Goal: Task Accomplishment & Management: Manage account settings

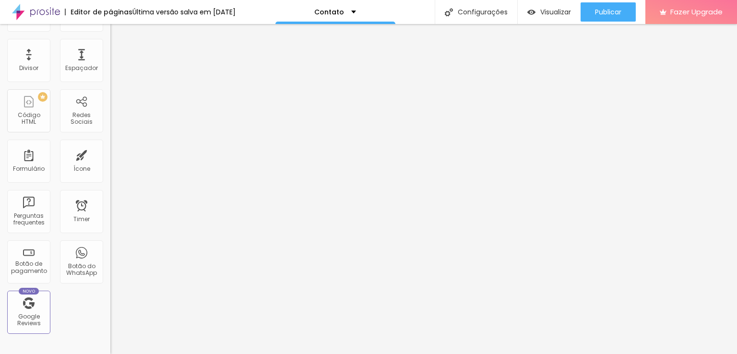
scroll to position [173, 0]
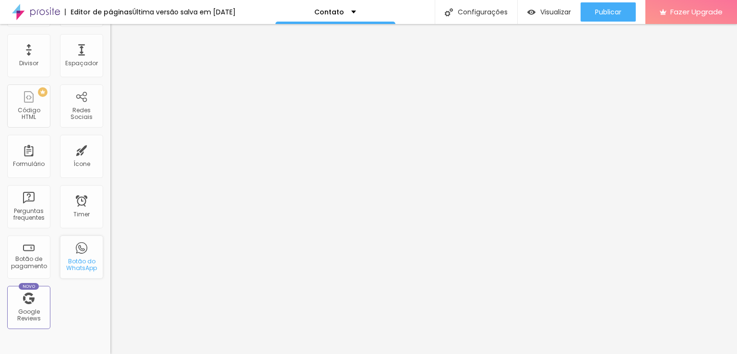
click at [81, 262] on div "Botão do WhatsApp" at bounding box center [81, 265] width 38 height 14
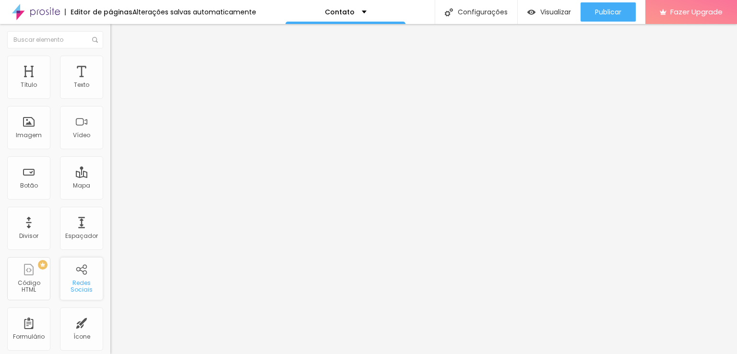
click at [67, 283] on div "Redes Sociais" at bounding box center [81, 287] width 38 height 14
click at [110, 97] on img at bounding box center [113, 100] width 7 height 7
click at [110, 194] on div "Instagram" at bounding box center [165, 197] width 110 height 6
click at [110, 326] on input "https://" at bounding box center [167, 331] width 115 height 10
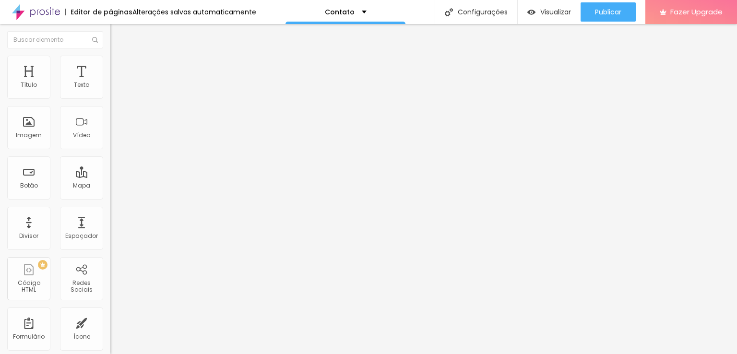
click at [110, 326] on input "https://" at bounding box center [167, 331] width 115 height 10
paste input "[URL][DOMAIN_NAME]"
drag, startPoint x: 39, startPoint y: 152, endPoint x: 0, endPoint y: 152, distance: 39.4
click at [110, 152] on div "Instagram Rede social Instagram Endereço URL https://[URL][DOMAIN_NAME] Abrir e…" at bounding box center [165, 236] width 110 height 322
type input "[URL][DOMAIN_NAME]"
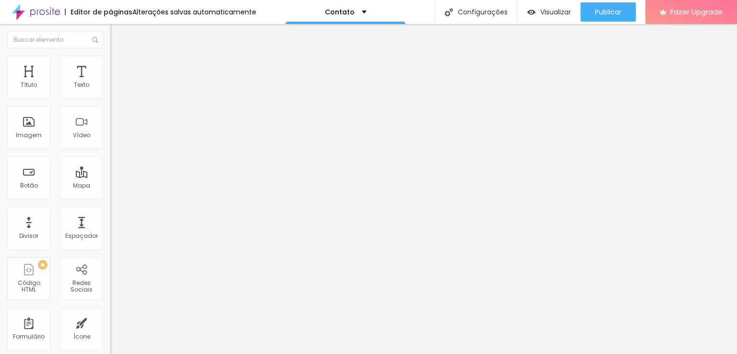
click at [116, 210] on div "Instagram" at bounding box center [166, 263] width 100 height 107
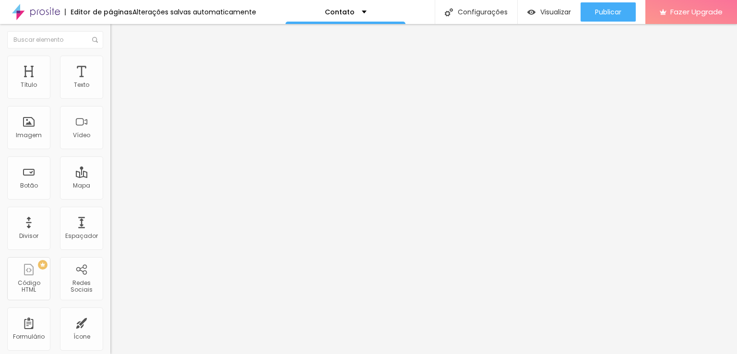
click at [110, 194] on div "Instagram" at bounding box center [165, 197] width 110 height 6
click at [110, 98] on input "text" at bounding box center [167, 93] width 115 height 10
type input "[PHONE_NUMBER]"
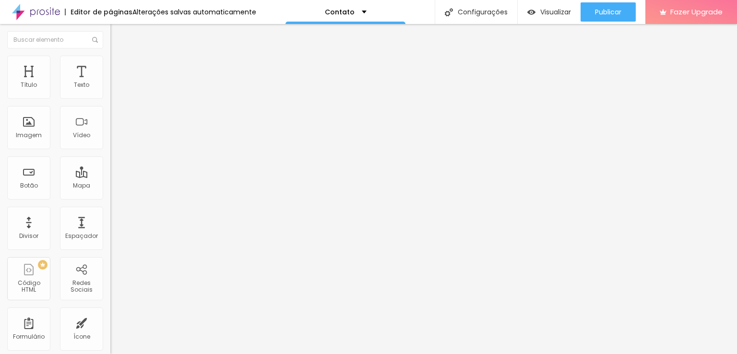
click at [119, 72] on span "Estilo" at bounding box center [126, 70] width 15 height 8
click at [110, 315] on span "Verde claro" at bounding box center [127, 319] width 34 height 8
click at [110, 330] on span "Verde escuro" at bounding box center [129, 334] width 38 height 8
click at [110, 321] on span "Verde claro" at bounding box center [127, 325] width 34 height 8
click at [110, 315] on span "Verde claro" at bounding box center [127, 319] width 34 height 8
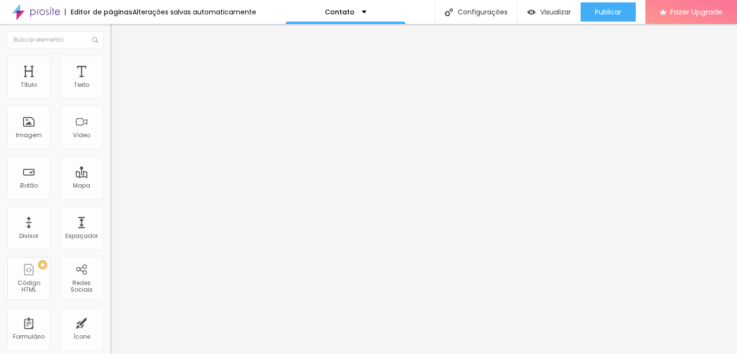
click at [110, 157] on button at bounding box center [116, 162] width 13 height 10
radio input "false"
click at [110, 157] on button at bounding box center [116, 162] width 13 height 10
radio input "false"
radio input "true"
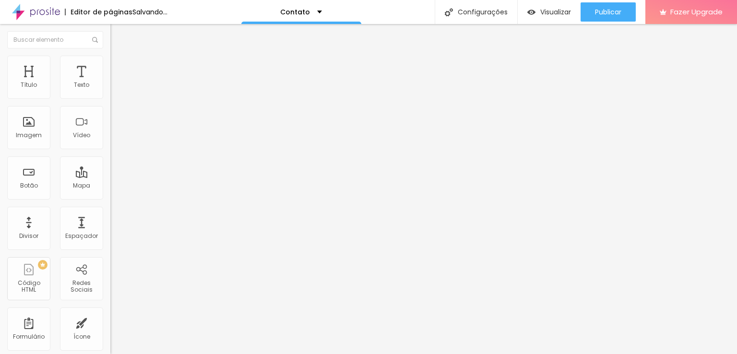
click at [110, 157] on button at bounding box center [116, 162] width 13 height 10
radio input "true"
radio input "false"
click at [110, 157] on button at bounding box center [116, 162] width 13 height 10
radio input "false"
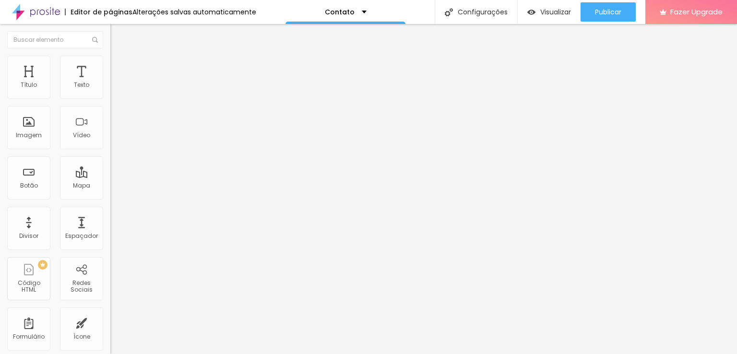
click at [110, 157] on button at bounding box center [116, 162] width 13 height 10
radio input "false"
radio input "true"
click at [110, 157] on button at bounding box center [116, 162] width 13 height 10
radio input "true"
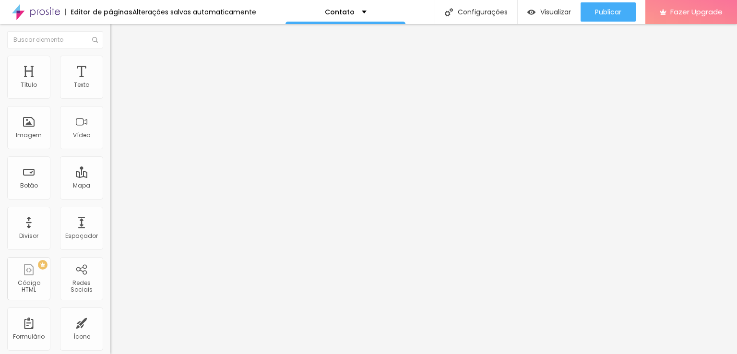
radio input "false"
click at [119, 64] on span "Conteúdo" at bounding box center [134, 60] width 30 height 8
click at [118, 41] on img "button" at bounding box center [121, 39] width 7 height 8
click at [110, 60] on img at bounding box center [114, 60] width 9 height 9
type input "11"
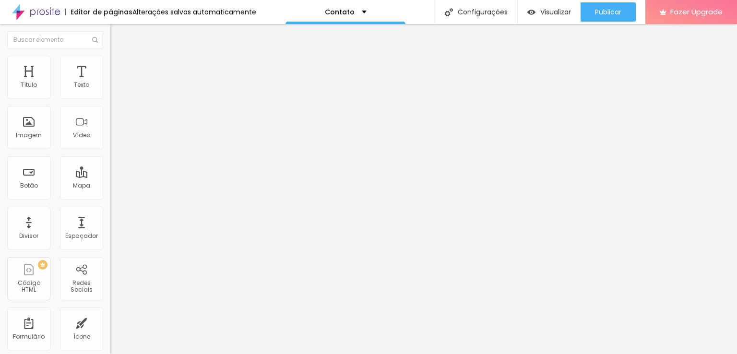
type input "11"
type input "12"
type input "13"
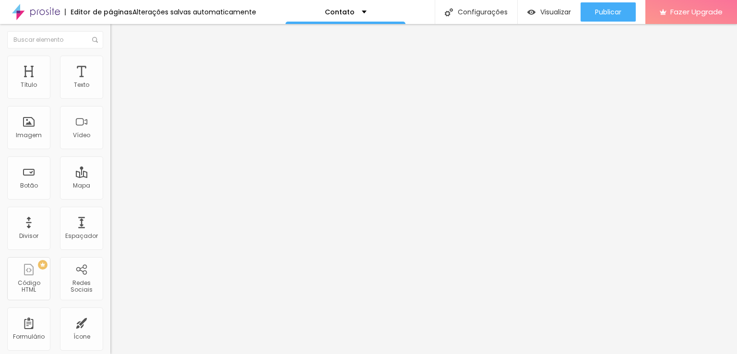
type input "14"
type input "15"
type input "16"
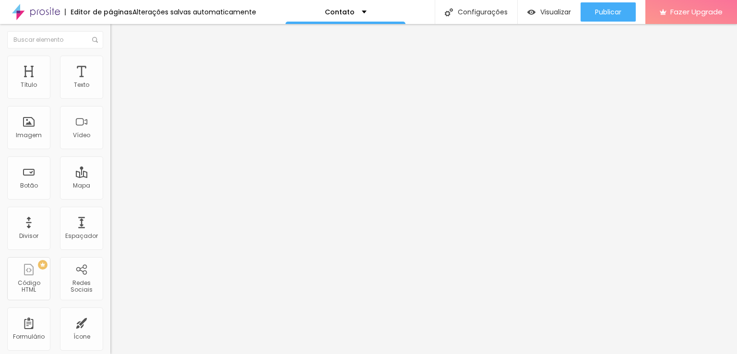
type input "16"
type input "17"
type input "18"
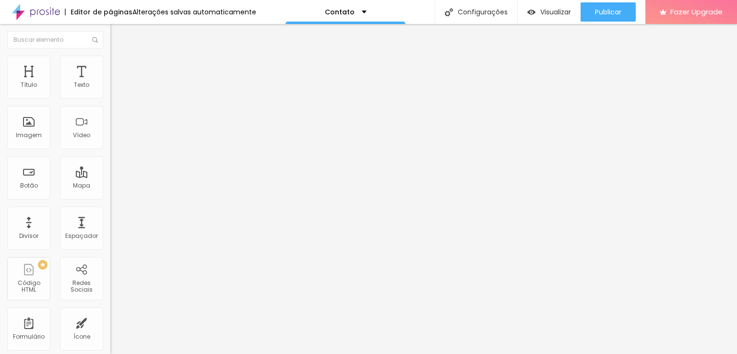
type input "19"
type input "20"
type input "21"
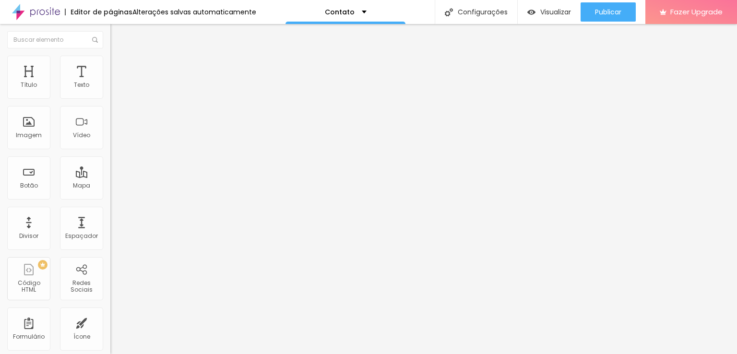
type input "21"
type input "22"
type input "23"
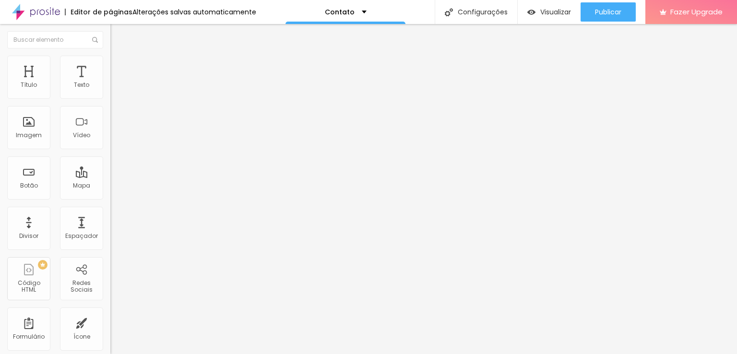
type input "24"
type input "25"
type input "26"
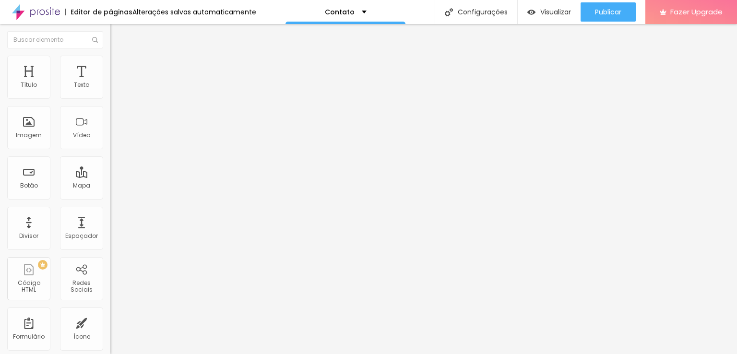
type input "26"
type input "27"
type input "28"
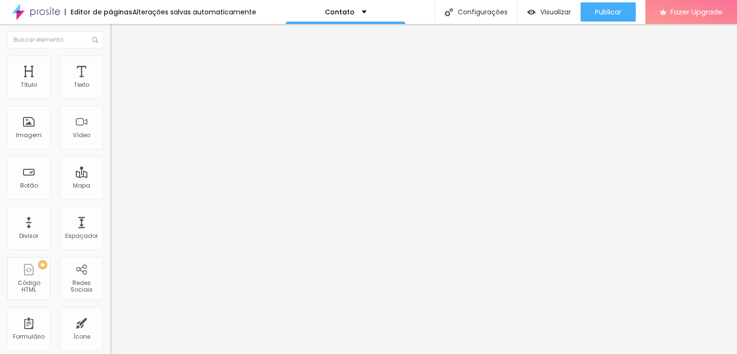
type input "30"
type input "29"
type input "26"
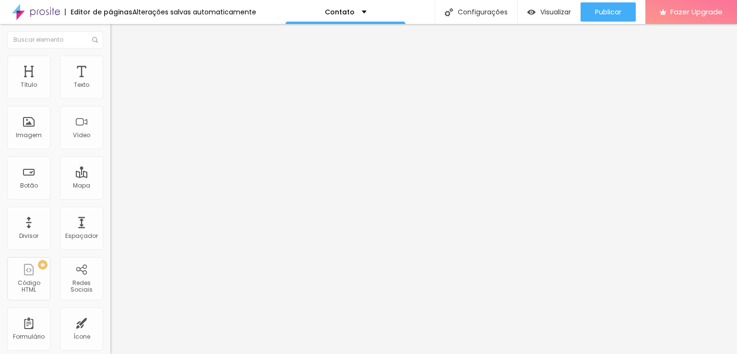
type input "26"
type input "23"
type input "18"
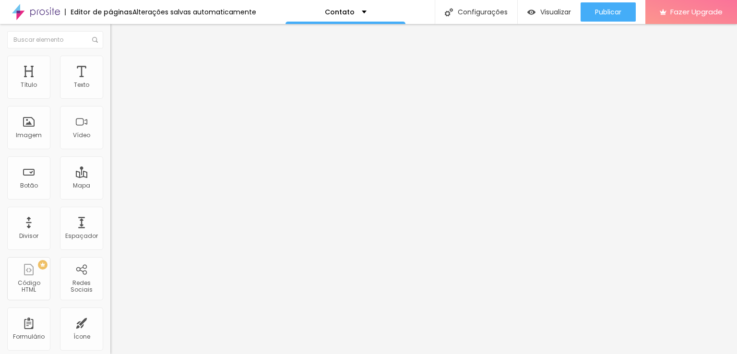
type input "16"
type input "14"
type input "11"
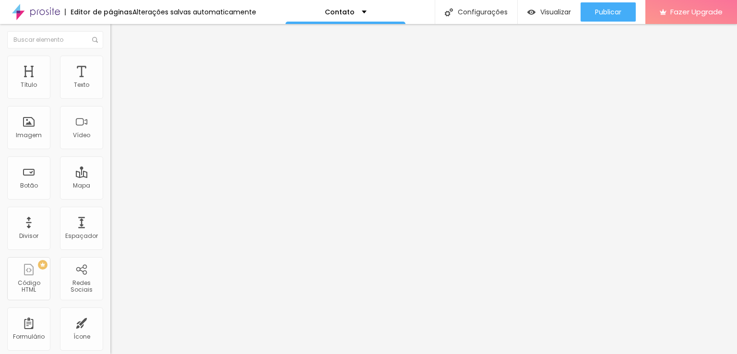
type input "11"
type input "9"
type input "7"
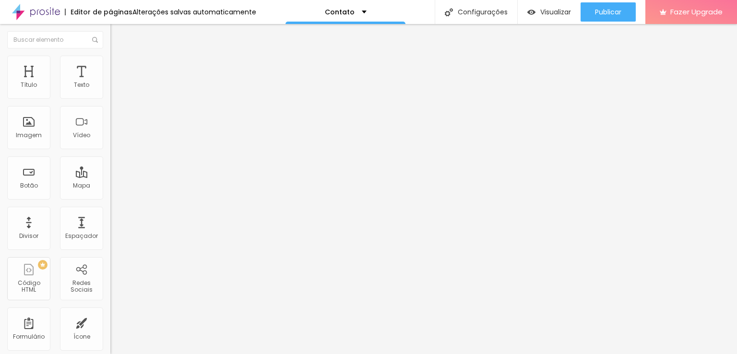
type input "0"
type input "2"
type input "5"
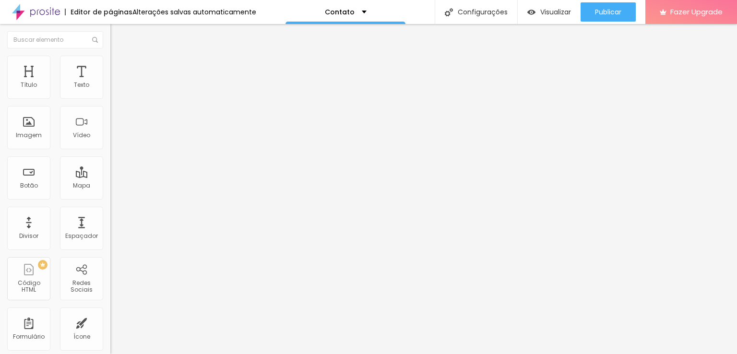
type input "5"
type input "6"
type input "9"
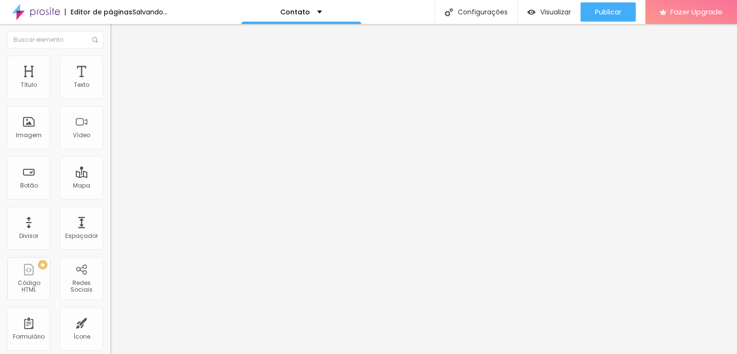
type input "10"
type input "12"
type input "14"
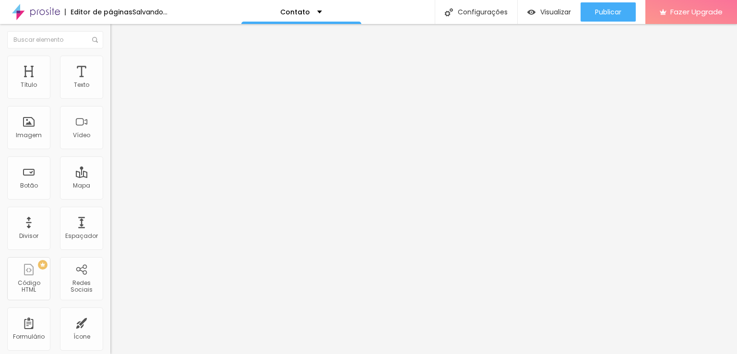
type input "14"
type input "16"
type input "18"
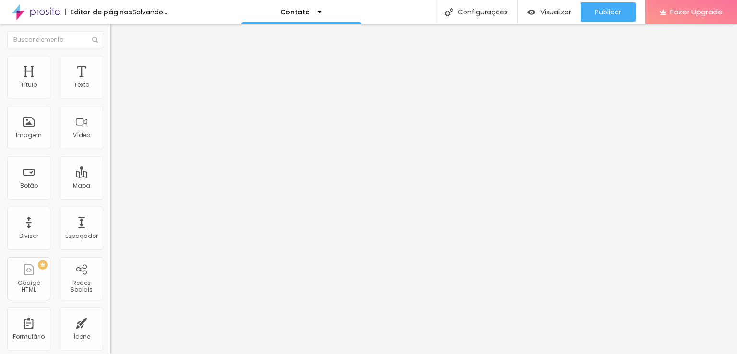
type input "20"
type input "23"
type input "25"
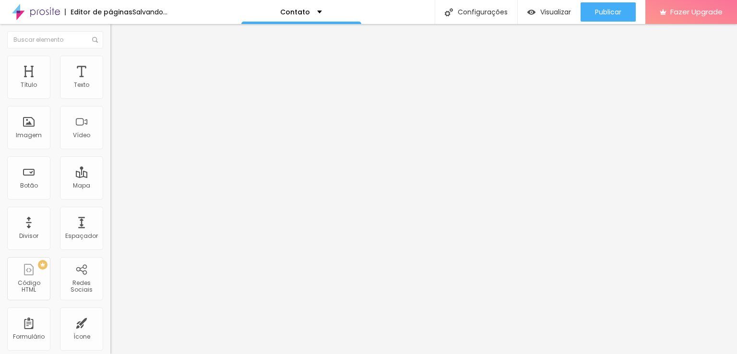
type input "25"
type input "27"
type input "30"
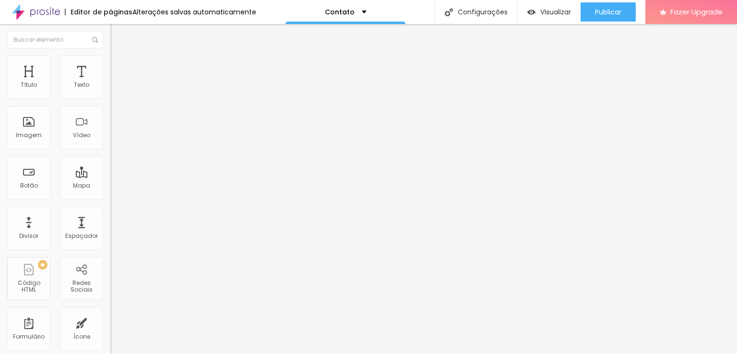
type input "25"
type input "21"
type input "17"
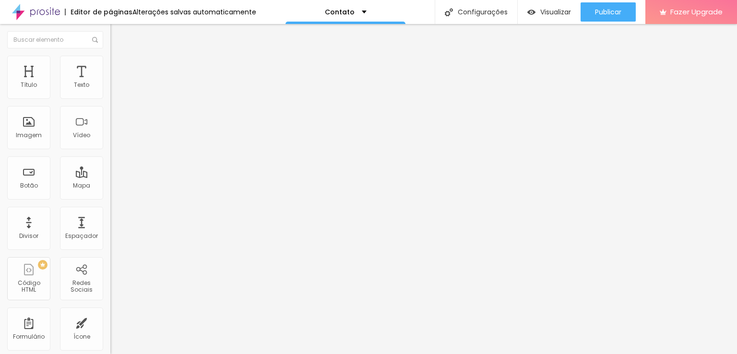
type input "17"
type input "13"
type input "10"
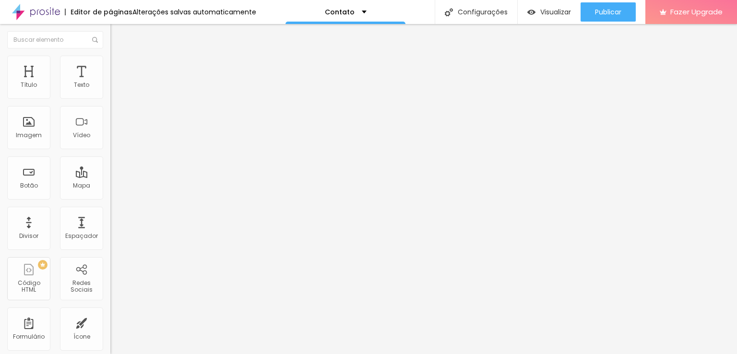
type input "6"
type input "3"
type input "0"
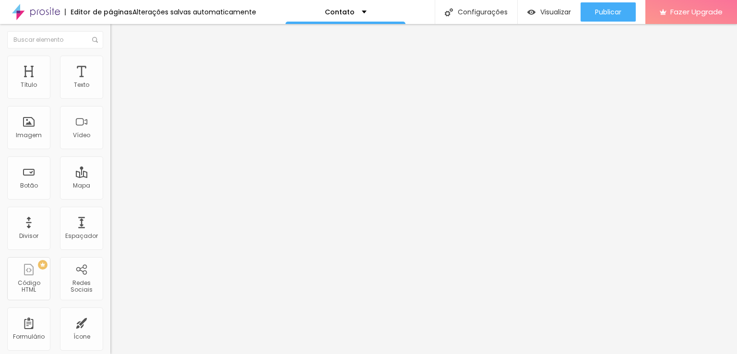
drag, startPoint x: 41, startPoint y: 156, endPoint x: 0, endPoint y: 156, distance: 41.3
type input "0"
click at [110, 147] on input "range" at bounding box center [141, 144] width 62 height 8
type input "11"
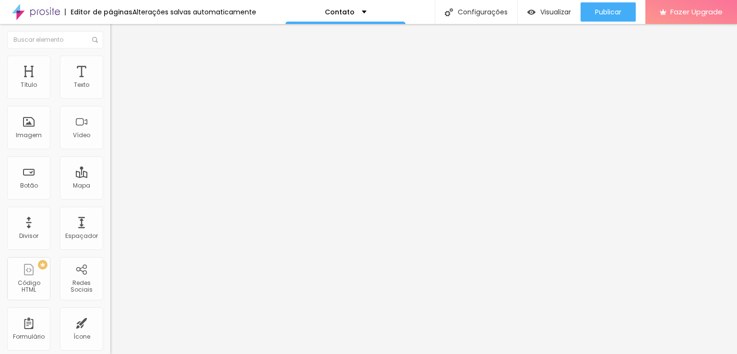
type input "12"
type input "13"
type input "15"
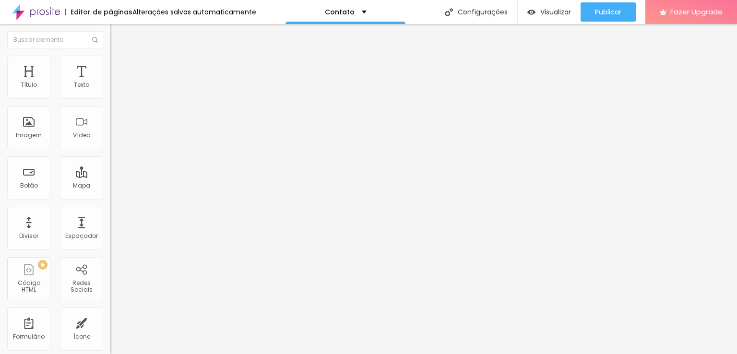
type input "15"
type input "17"
type input "25"
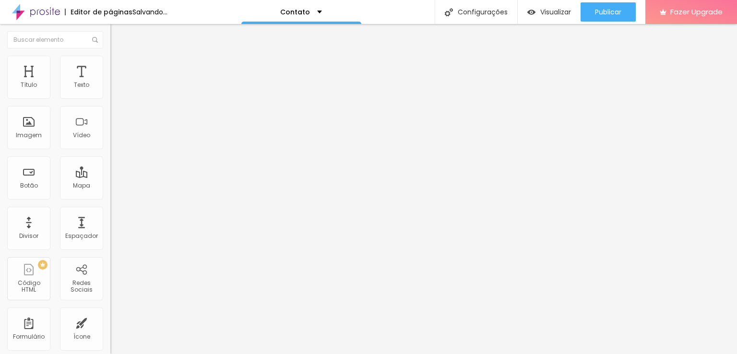
type input "23"
type input "20"
type input "15"
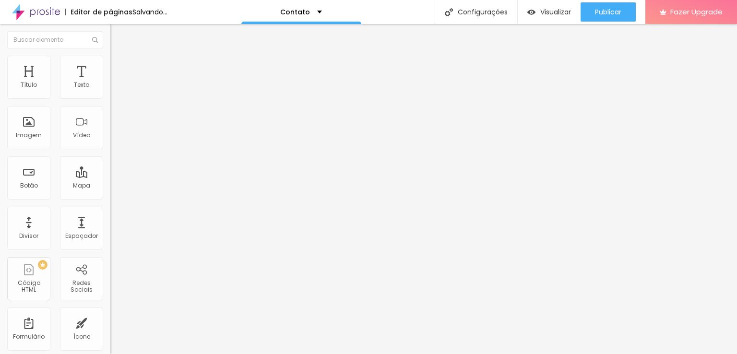
type input "15"
type input "13"
type input "11"
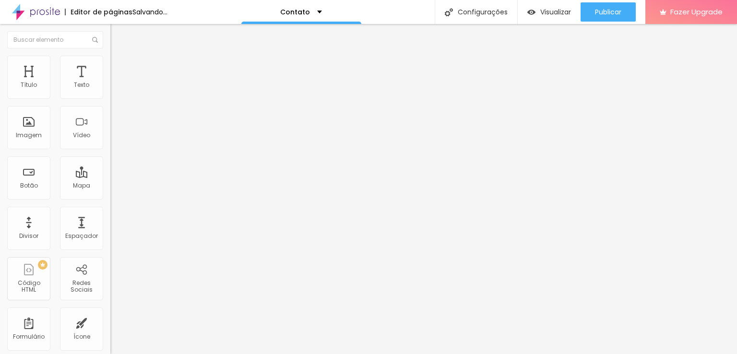
type input "8"
type input "6"
type input "5"
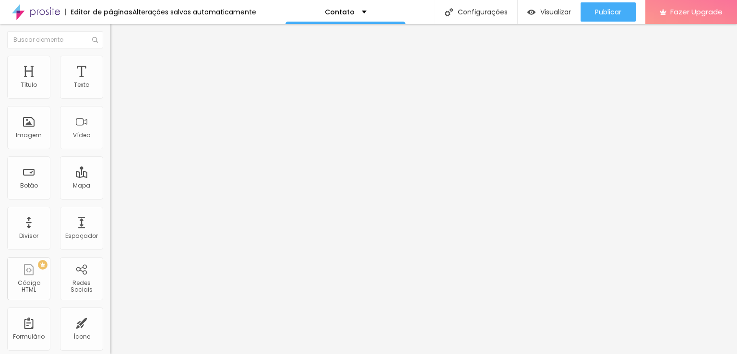
drag, startPoint x: 33, startPoint y: 131, endPoint x: 0, endPoint y: 136, distance: 33.6
type input "5"
click at [110, 123] on input "range" at bounding box center [141, 119] width 62 height 8
type input "24"
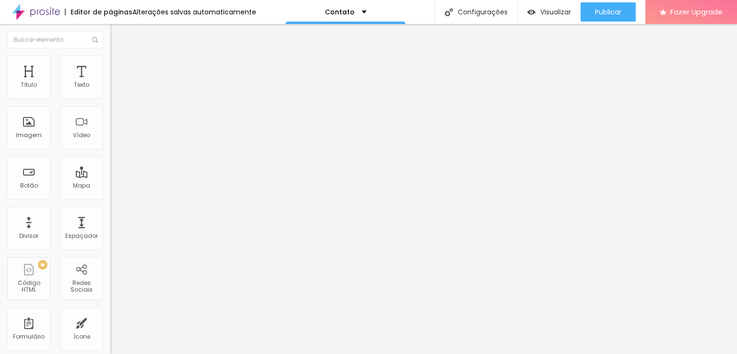
type input "26"
type input "29"
type input "33"
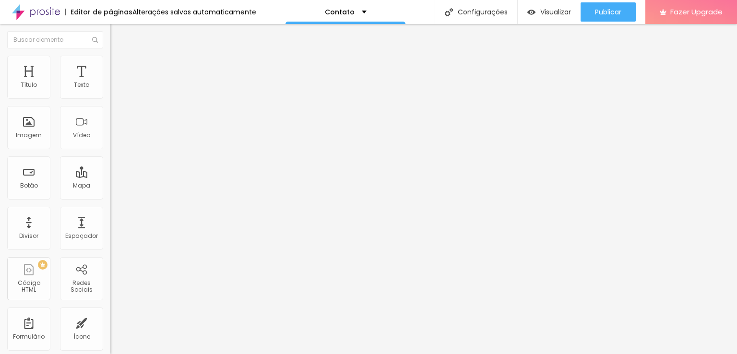
type input "33"
type input "38"
type input "40"
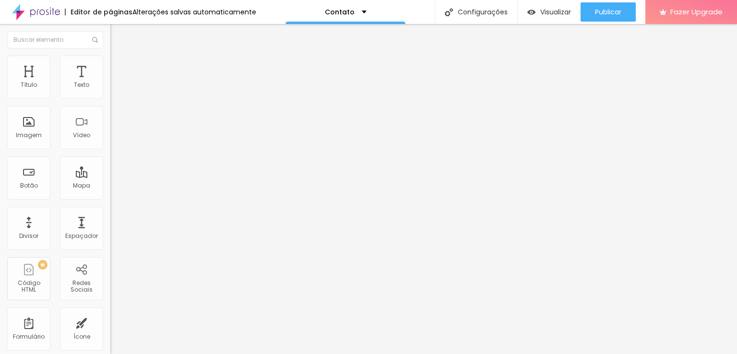
type input "39"
type input "35"
type input "28"
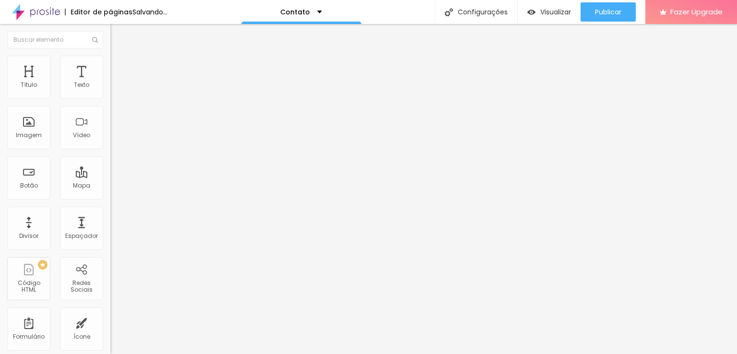
type input "28"
type input "26"
type input "24"
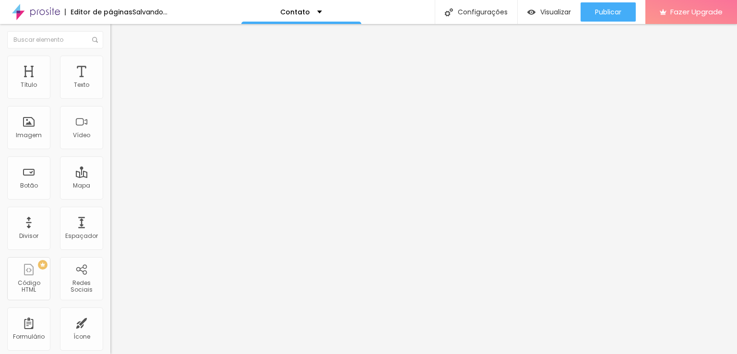
type input "22"
type input "18"
type input "17"
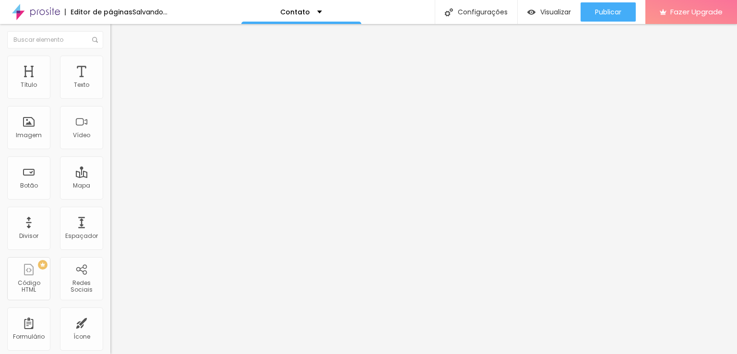
type input "17"
type input "16"
type input "17"
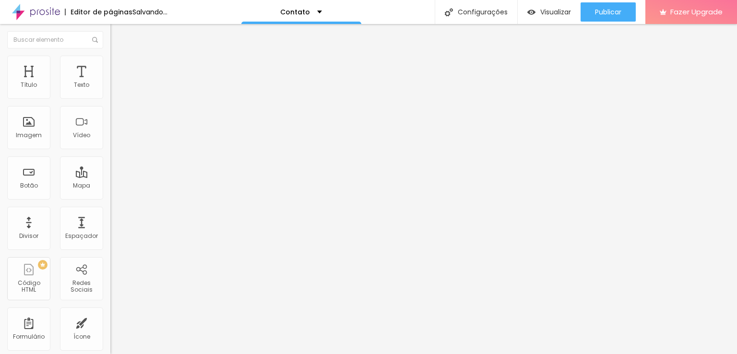
type input "18"
type input "19"
type input "21"
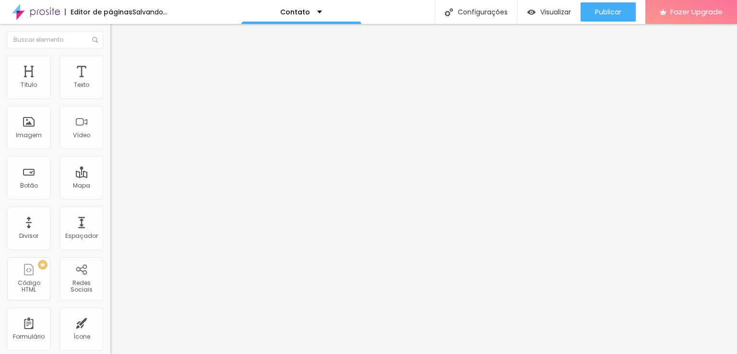
type input "21"
type input "22"
type input "24"
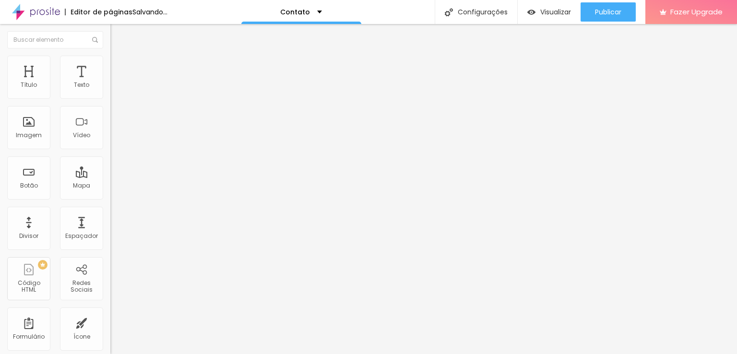
type input "26"
type input "29"
type input "34"
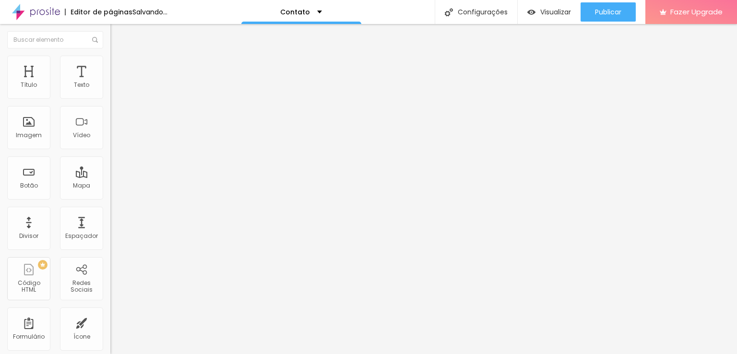
type input "34"
type input "35"
type input "37"
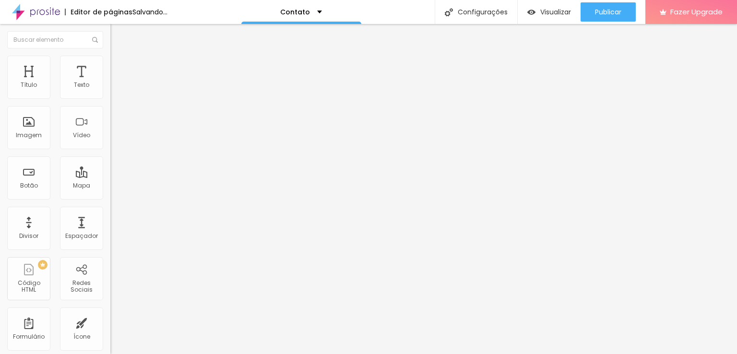
type input "38"
type input "39"
type input "40"
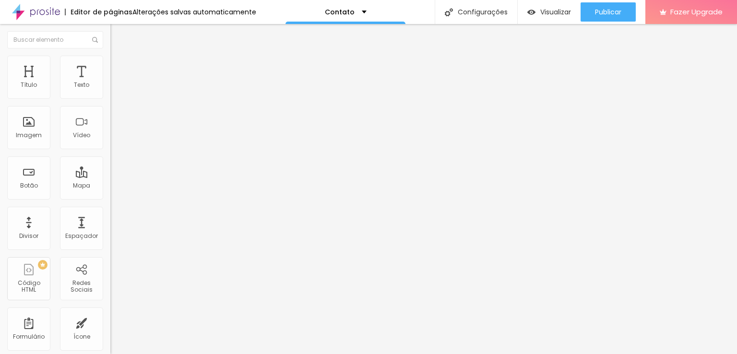
type input "40"
drag, startPoint x: 36, startPoint y: 103, endPoint x: 91, endPoint y: 104, distance: 55.2
click at [110, 98] on input "range" at bounding box center [141, 95] width 62 height 8
click at [114, 172] on icon "button" at bounding box center [117, 170] width 6 height 6
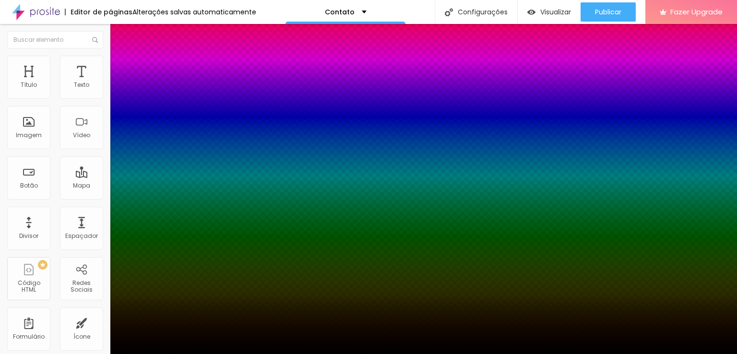
click at [32, 354] on div at bounding box center [368, 354] width 737 height 0
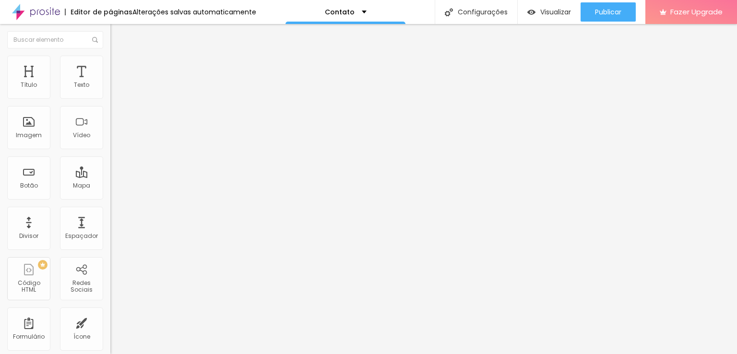
click at [110, 55] on img at bounding box center [114, 50] width 9 height 9
click at [361, 10] on div "Contato" at bounding box center [346, 12] width 42 height 7
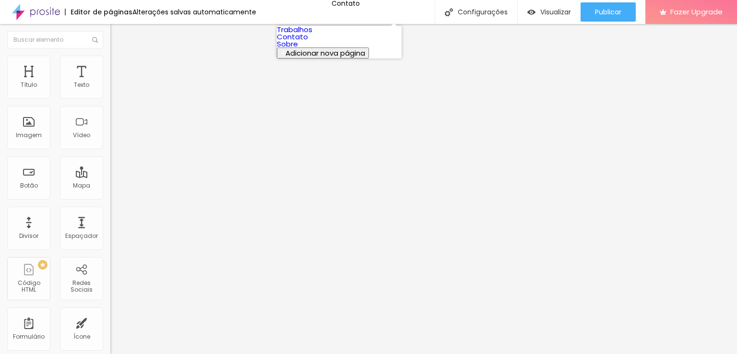
click at [298, 49] on link "Sobre" at bounding box center [287, 44] width 21 height 10
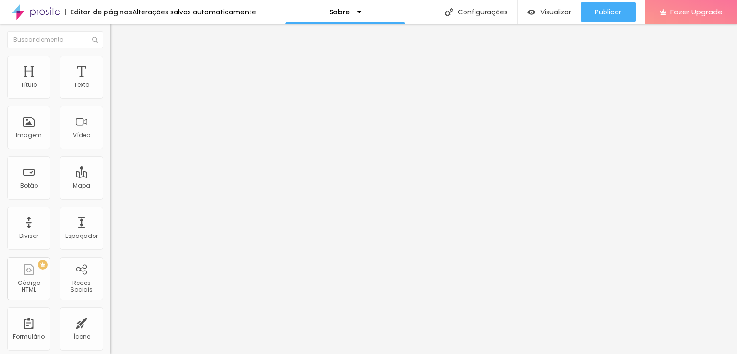
click at [110, 83] on span "Trocar imagem" at bounding box center [136, 78] width 52 height 8
click at [110, 61] on img at bounding box center [114, 60] width 9 height 9
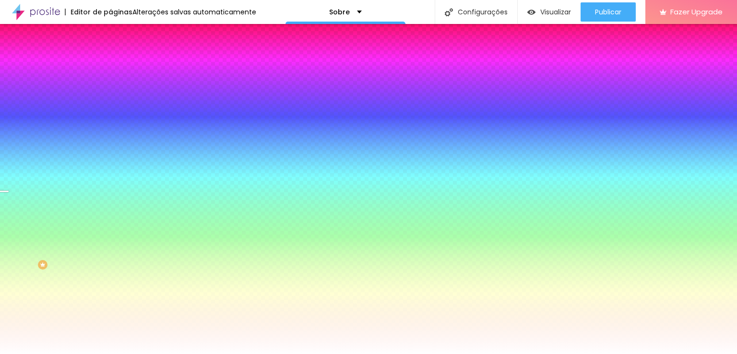
click at [110, 88] on span "Trocar imagem" at bounding box center [136, 84] width 52 height 8
click at [163, 86] on img at bounding box center [166, 84] width 6 height 6
click at [110, 131] on div at bounding box center [165, 131] width 110 height 0
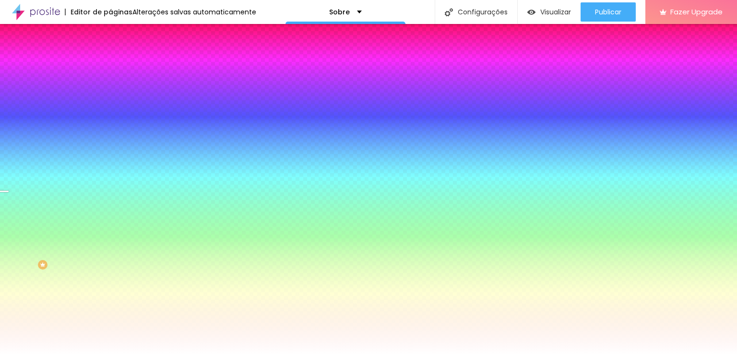
click at [114, 128] on icon "button" at bounding box center [117, 124] width 7 height 7
click at [153, 152] on span "DESATIVADO" at bounding box center [170, 149] width 35 height 6
click at [110, 172] on button "button" at bounding box center [116, 167] width 13 height 10
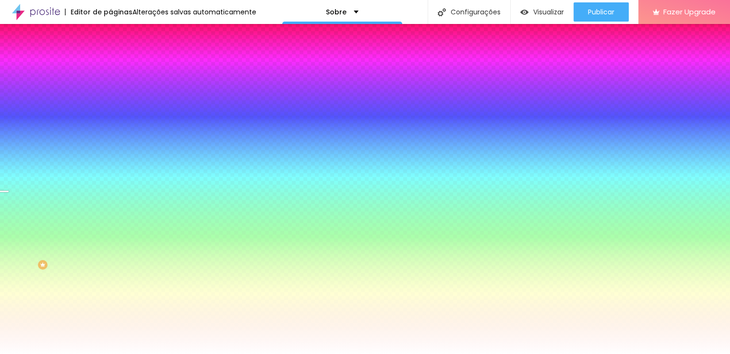
radio input "false"
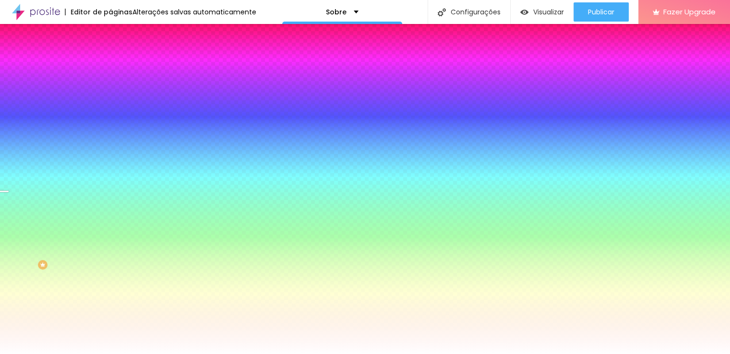
radio input "false"
radio input "true"
radio input "false"
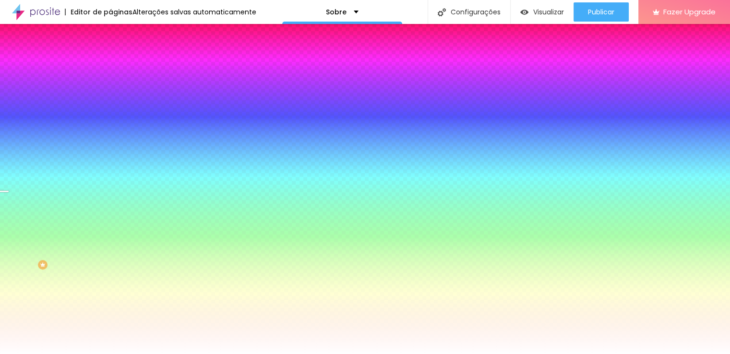
radio input "false"
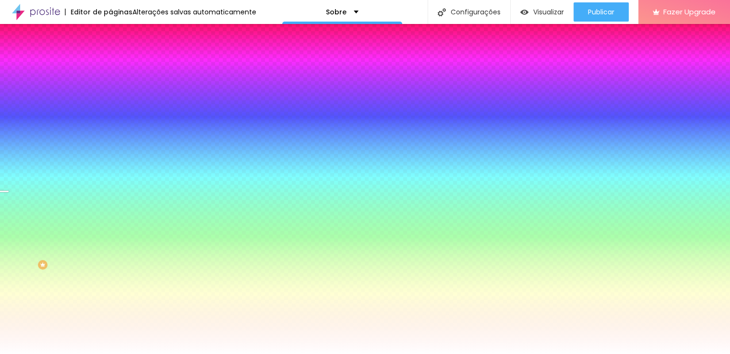
radio input "false"
radio input "true"
radio input "false"
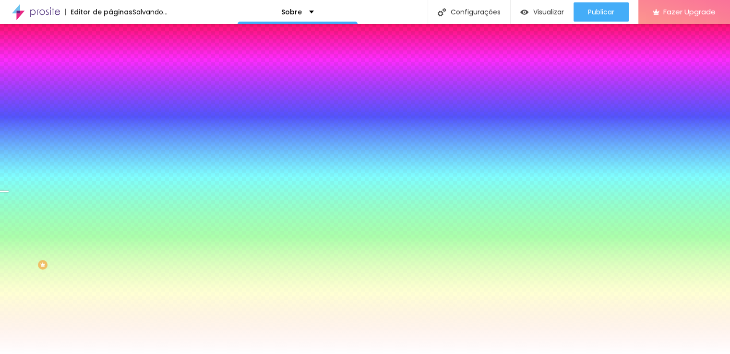
radio input "false"
radio input "true"
click at [211, 354] on div at bounding box center [365, 360] width 730 height 0
click at [60, 354] on div at bounding box center [365, 354] width 730 height 0
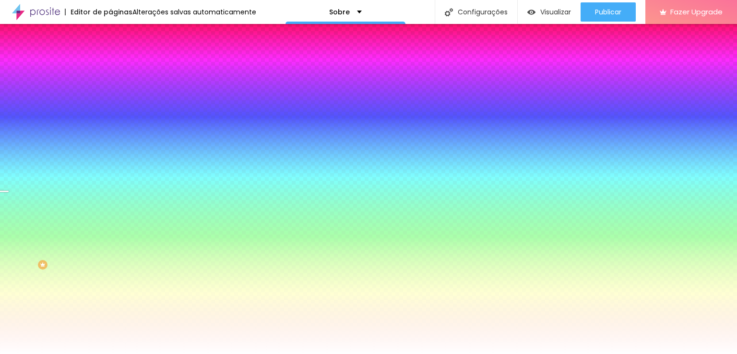
click at [110, 100] on span "Nenhum" at bounding box center [122, 96] width 25 height 8
click at [110, 114] on div "Parallax" at bounding box center [165, 111] width 110 height 6
click at [110, 106] on span "Nenhum" at bounding box center [122, 101] width 25 height 8
click at [110, 115] on span "Parallax" at bounding box center [122, 111] width 24 height 8
click at [110, 131] on div at bounding box center [165, 131] width 110 height 0
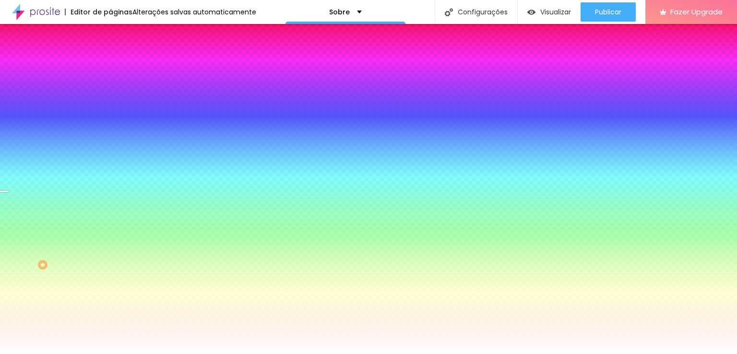
click at [85, 243] on div at bounding box center [368, 177] width 737 height 354
click at [84, 239] on div at bounding box center [368, 177] width 737 height 354
click at [48, 229] on div at bounding box center [368, 177] width 737 height 354
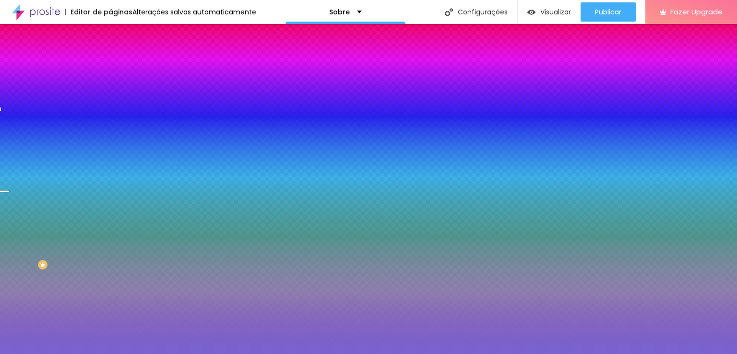
click at [33, 230] on div at bounding box center [368, 177] width 737 height 354
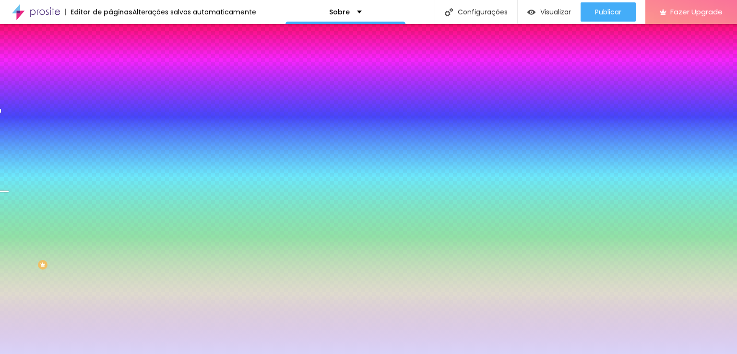
type input "#D9D3F8"
drag, startPoint x: 26, startPoint y: 225, endPoint x: 25, endPoint y: 217, distance: 7.8
click at [25, 217] on div at bounding box center [368, 177] width 737 height 354
click at [110, 131] on div at bounding box center [165, 131] width 110 height 0
click at [114, 128] on icon "button" at bounding box center [117, 124] width 7 height 7
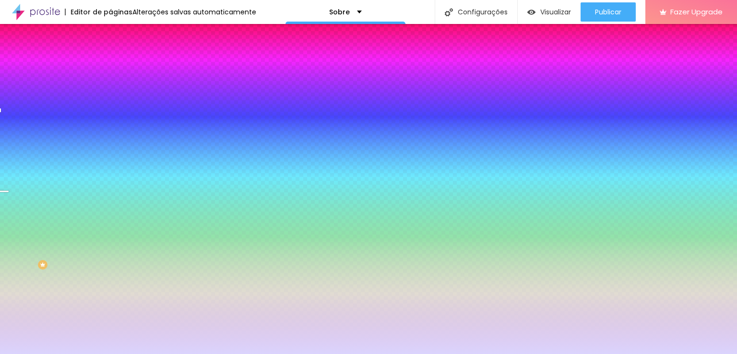
click at [110, 88] on span "Adicionar imagem" at bounding box center [141, 84] width 62 height 8
click at [110, 88] on span "Trocar imagem" at bounding box center [136, 84] width 52 height 8
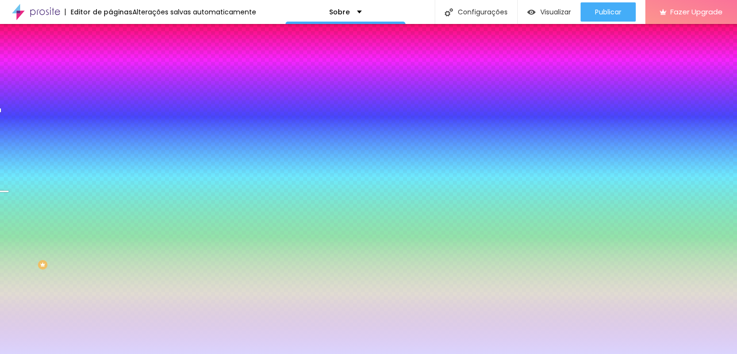
click at [110, 56] on li "Conteúdo" at bounding box center [165, 51] width 110 height 10
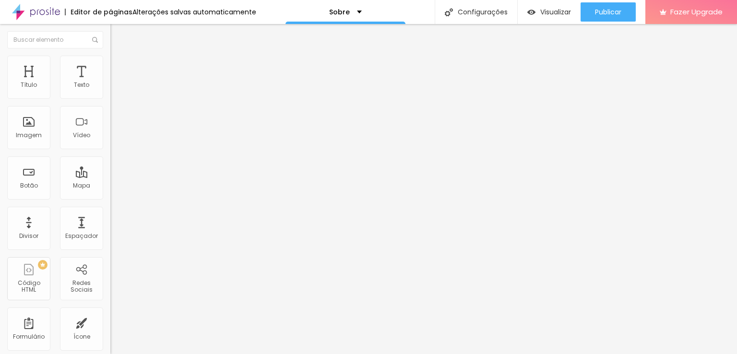
click at [110, 87] on span "Encaixotado" at bounding box center [128, 83] width 37 height 8
click at [110, 102] on span "Completo" at bounding box center [124, 98] width 29 height 8
click at [78, 82] on div "Texto" at bounding box center [81, 85] width 15 height 7
click at [118, 35] on img "button" at bounding box center [122, 35] width 8 height 8
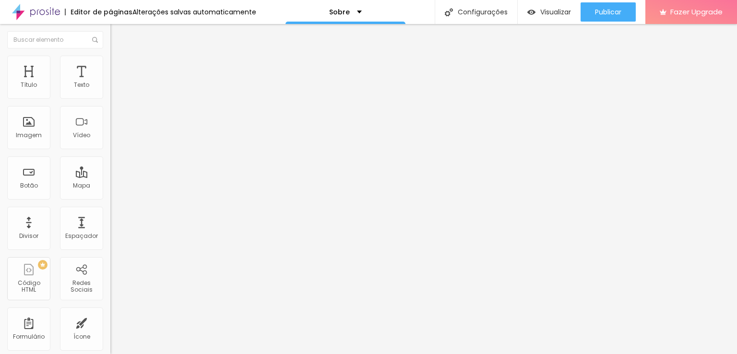
type input "1.5"
type input "1.6"
type input "1.7"
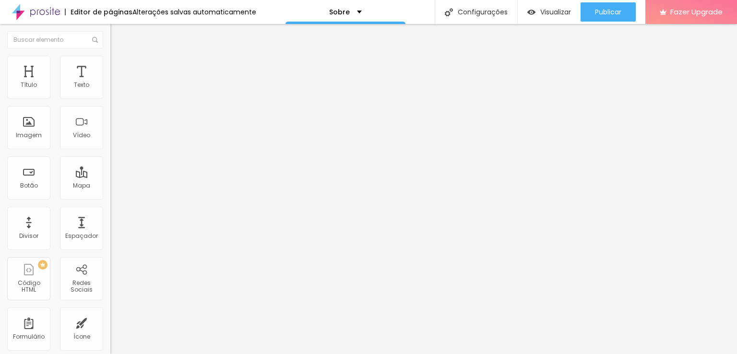
type input "1.7"
type input "1.8"
type input "1.9"
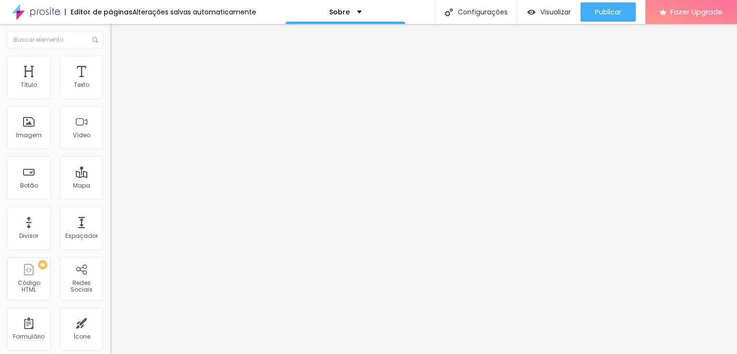
drag, startPoint x: 58, startPoint y: 128, endPoint x: 76, endPoint y: 130, distance: 18.4
type input "1.9"
type input "0.1"
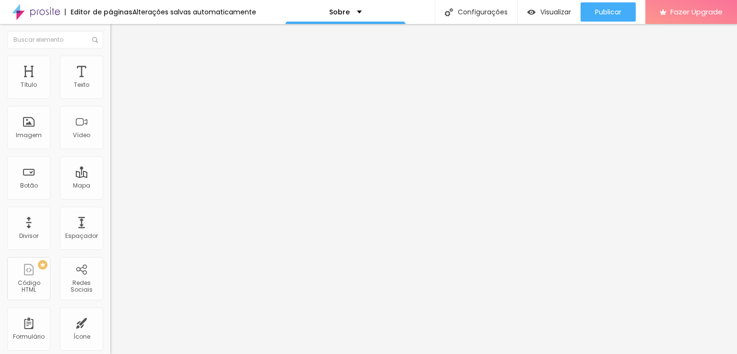
type input "0.2"
type input "0.3"
type input "0.5"
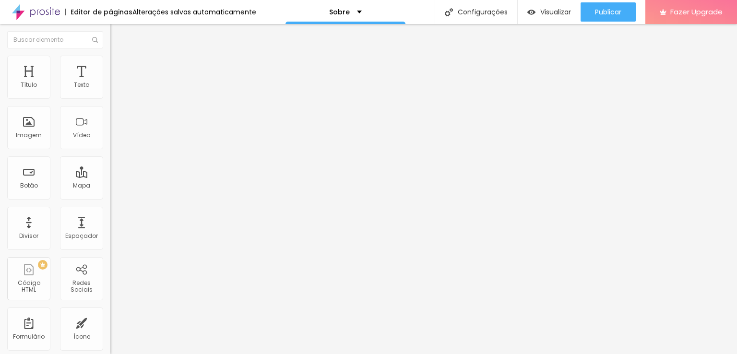
type input "0.5"
type input "0.7"
type input "0.8"
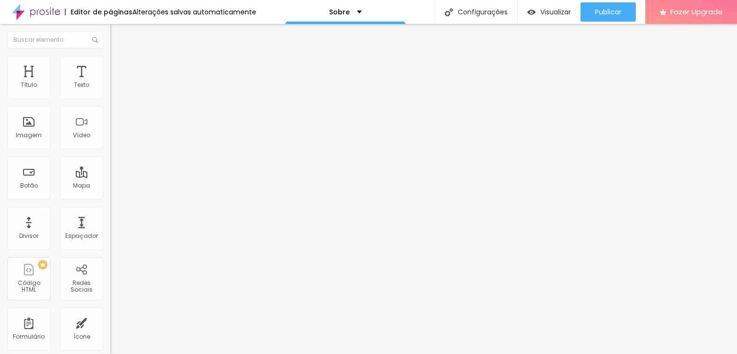
type input "0.9"
type input "1"
type input "1.1"
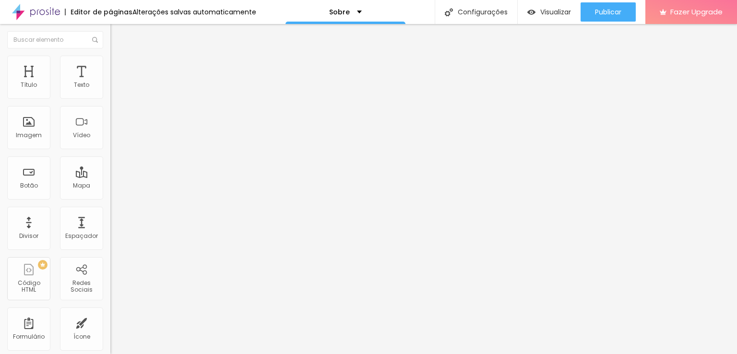
type input "1.1"
type input "1.2"
type input "1.3"
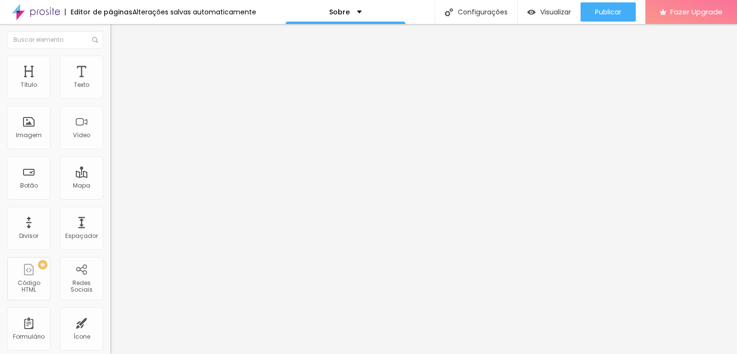
type input "1.5"
type input "1.7"
type input "1.8"
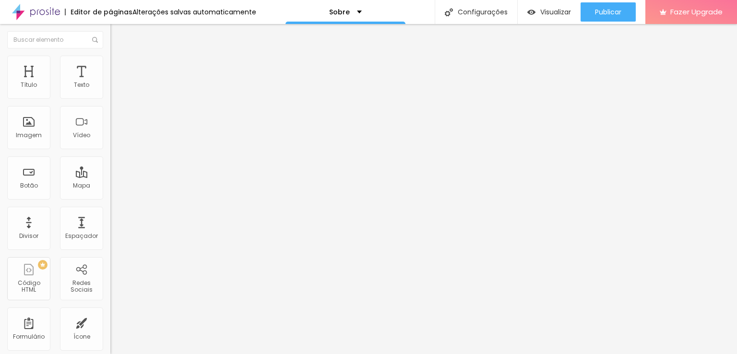
type input "1.8"
type input "1.9"
type input "2"
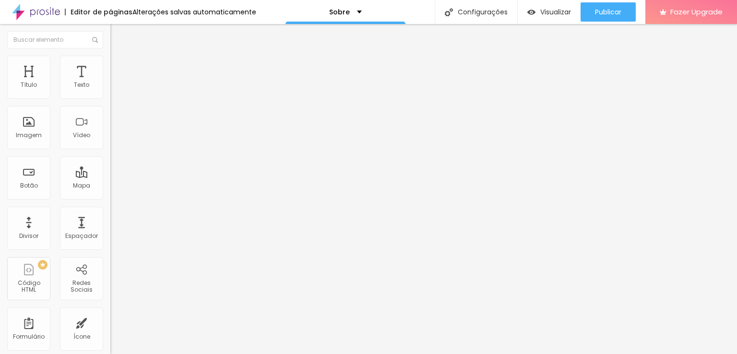
type input "2.1"
type input "2.2"
type input "2.3"
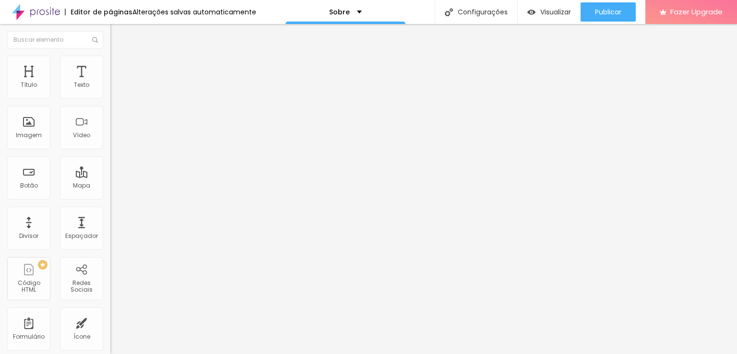
type input "2.3"
type input "2.4"
type input "2.5"
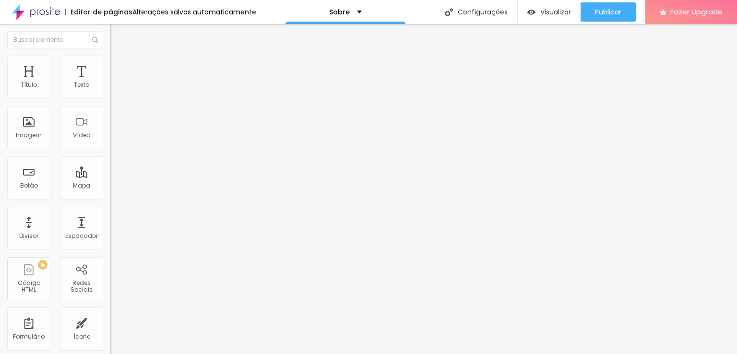
type input "2.6"
type input "2.7"
type input "2.8"
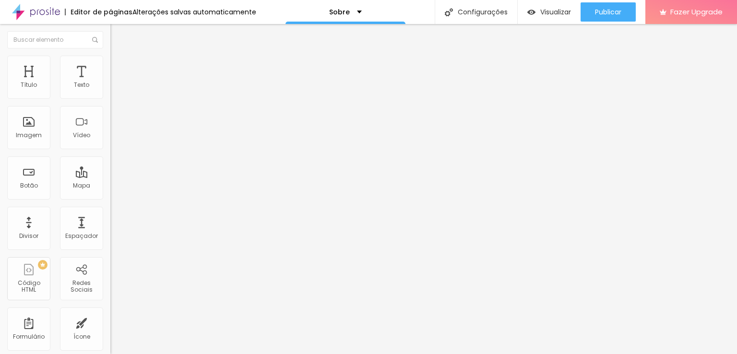
type input "2.8"
type input "2.9"
type input "3"
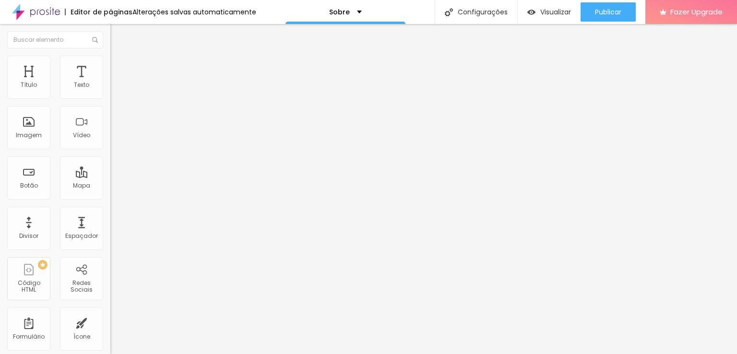
type input "3.1"
type input "3.2"
type input "3.3"
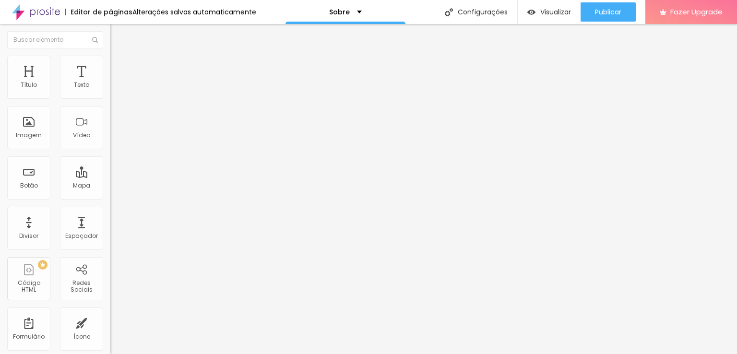
type input "3.3"
type input "3.4"
type input "3.5"
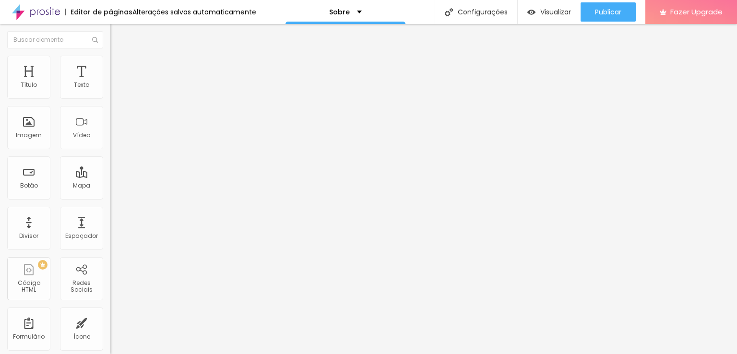
type input "3.6"
type input "3.7"
type input "3.8"
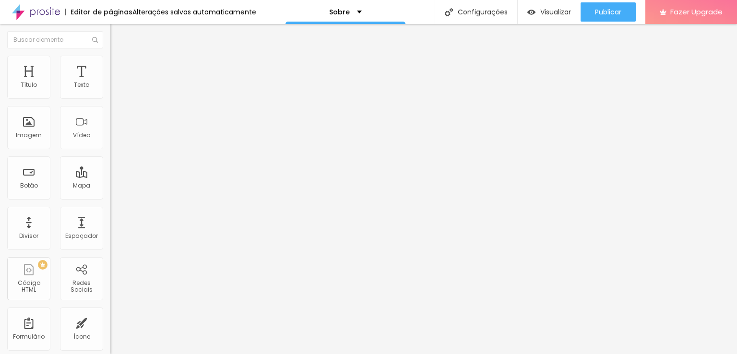
type input "3.8"
type input "3.7"
type input "3.6"
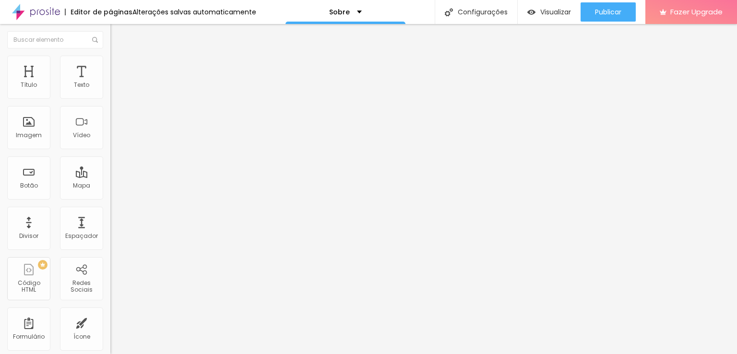
type input "3.5"
type input "3.4"
type input "3.3"
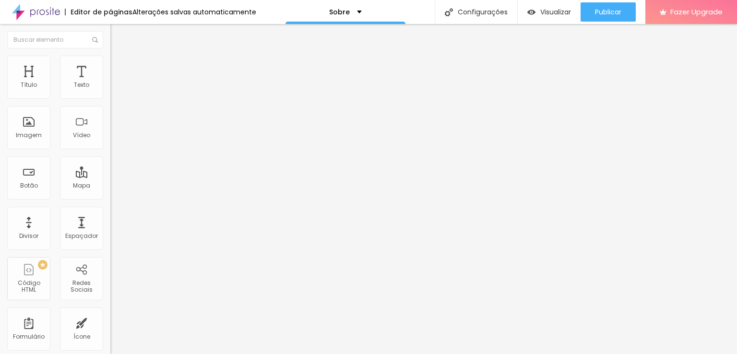
type input "3.3"
type input "3.2"
type input "3"
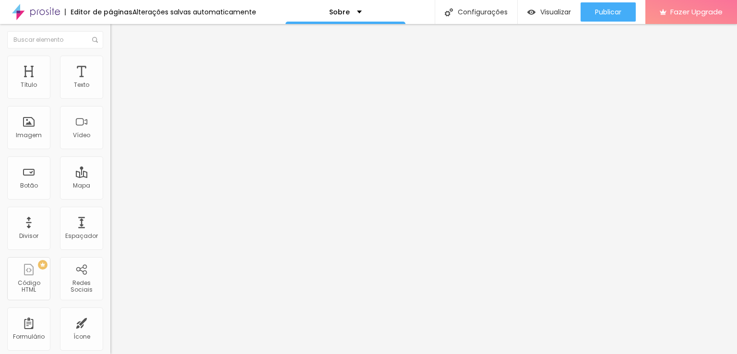
type input "2.9"
type input "2.8"
type input "2.7"
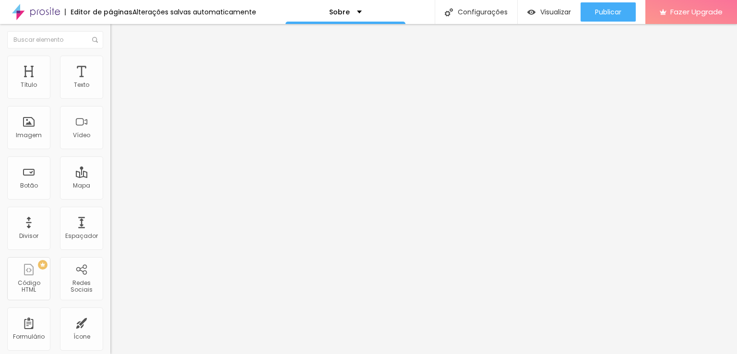
type input "2.7"
type input "2.6"
drag, startPoint x: 21, startPoint y: 113, endPoint x: 38, endPoint y: 112, distance: 17.3
type input "2.6"
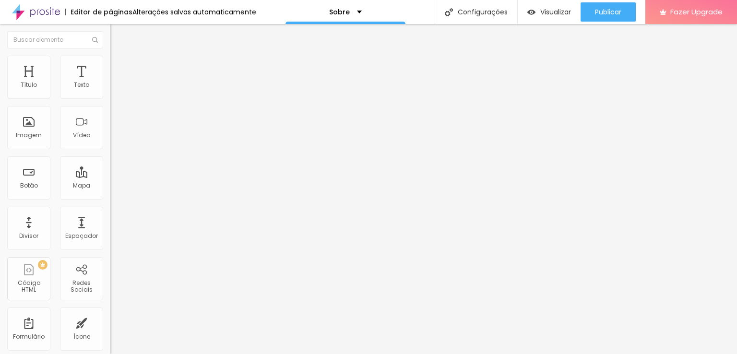
click at [110, 312] on input "range" at bounding box center [141, 316] width 62 height 8
type input "19"
type input "20"
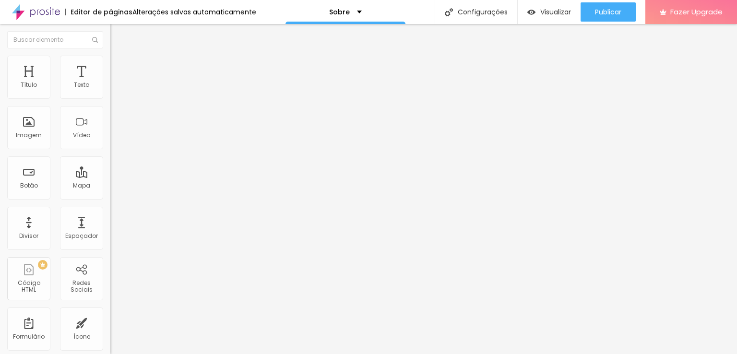
type input "21"
type input "20"
type input "19"
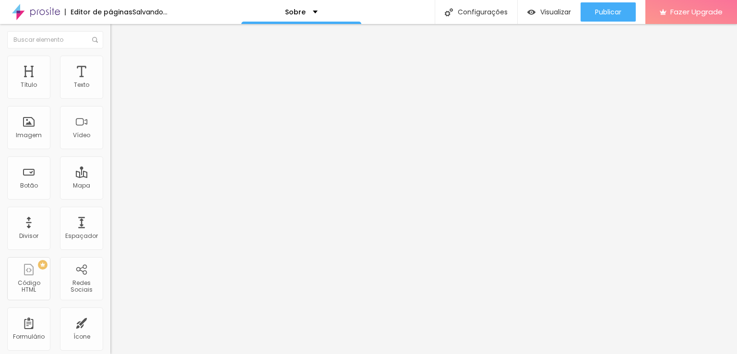
type input "19"
type input "18"
type input "17"
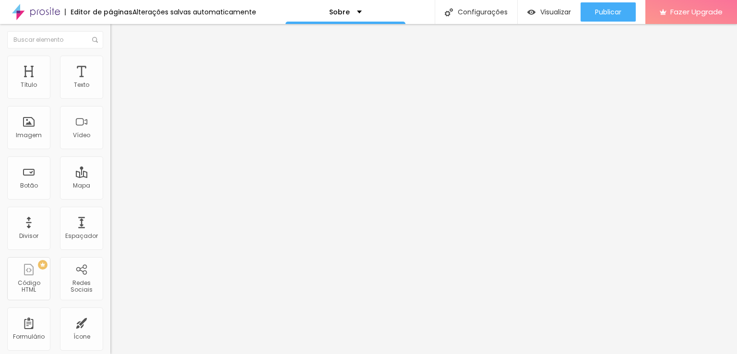
type input "16"
type input "15"
type input "14"
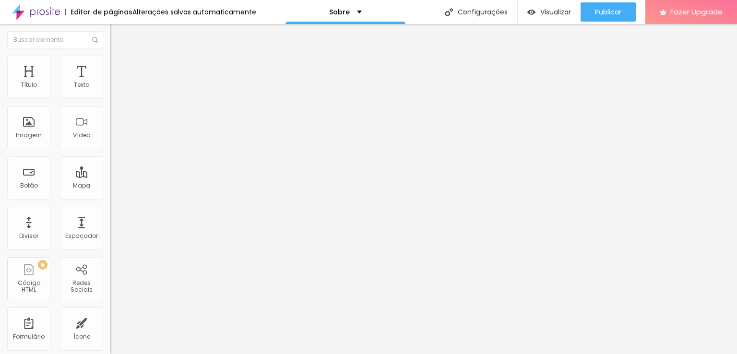
type input "14"
type input "13"
type input "12"
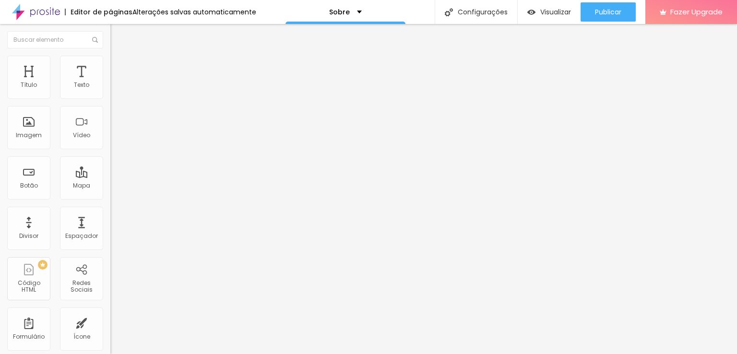
drag, startPoint x: 46, startPoint y: 96, endPoint x: 31, endPoint y: 96, distance: 15.4
type input "12"
click at [110, 177] on input "range" at bounding box center [141, 181] width 62 height 8
type input "1"
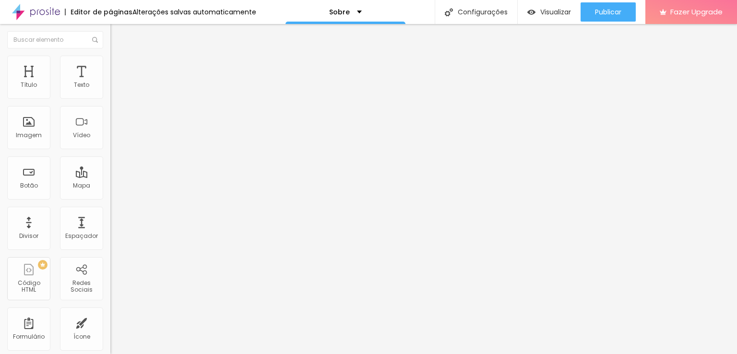
type input "2"
type input "3"
type input "4"
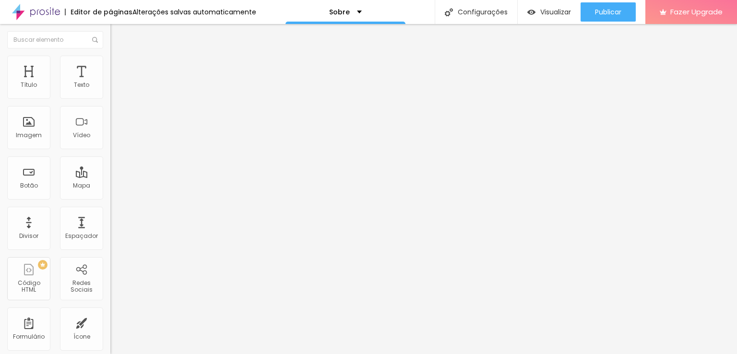
type input "4"
type input "5"
type input "6"
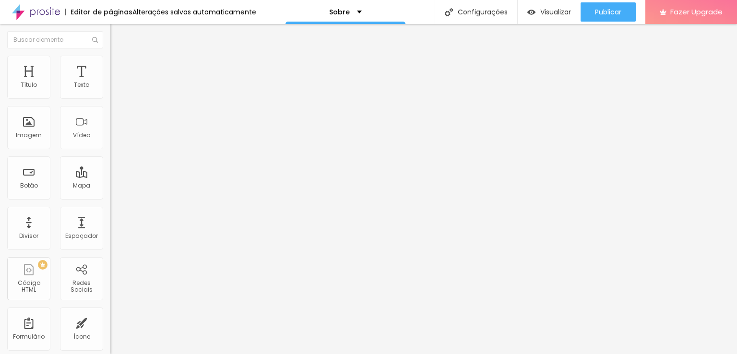
type input "7"
type input "8"
type input "9"
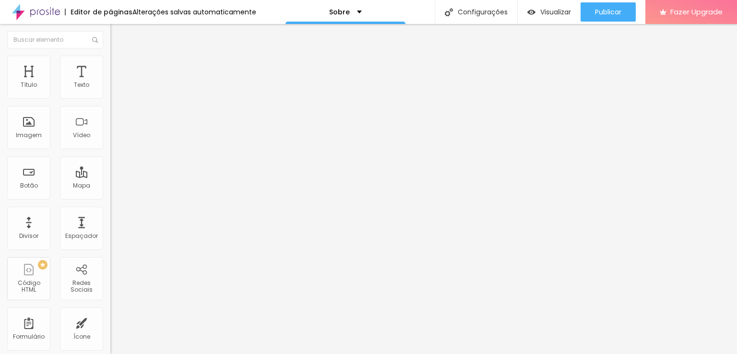
type input "9"
type input "10"
type input "11"
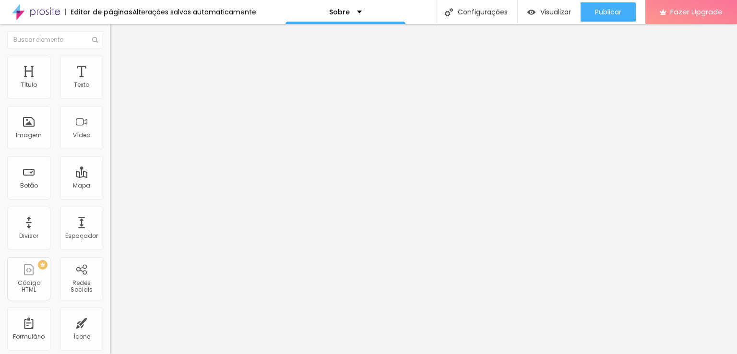
type input "12"
type input "13"
type input "14"
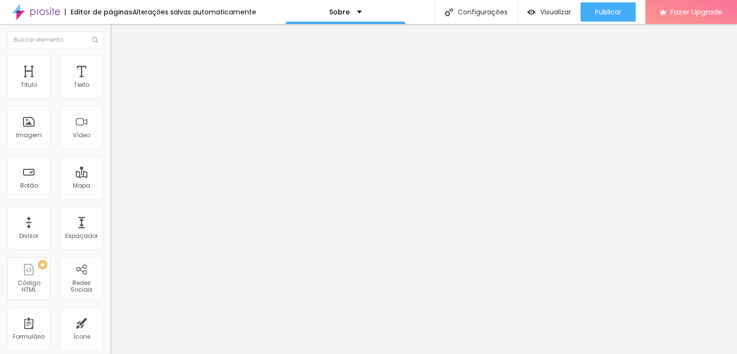
type input "14"
type input "15"
type input "16"
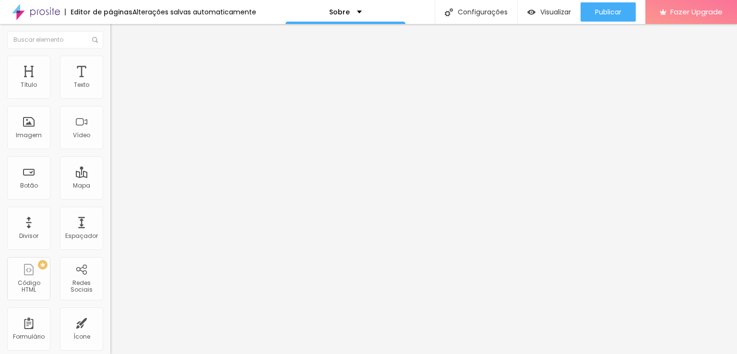
type input "17"
type input "18"
type input "19"
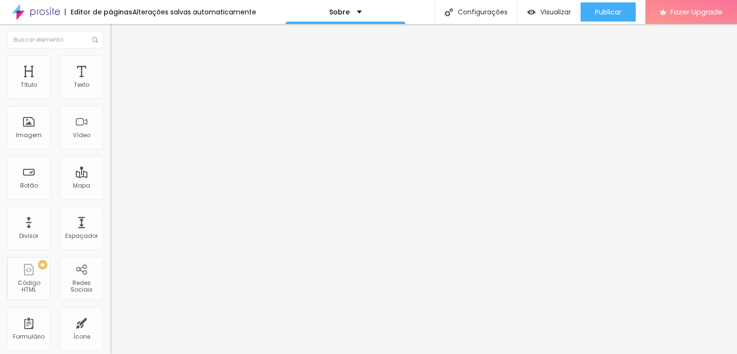
type input "19"
type input "20"
type input "19"
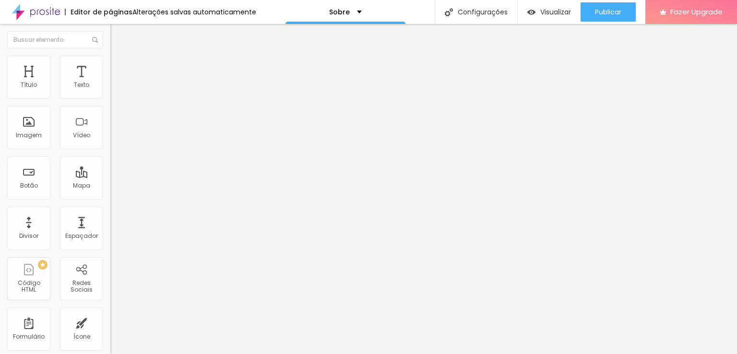
type input "18"
type input "17"
type input "16"
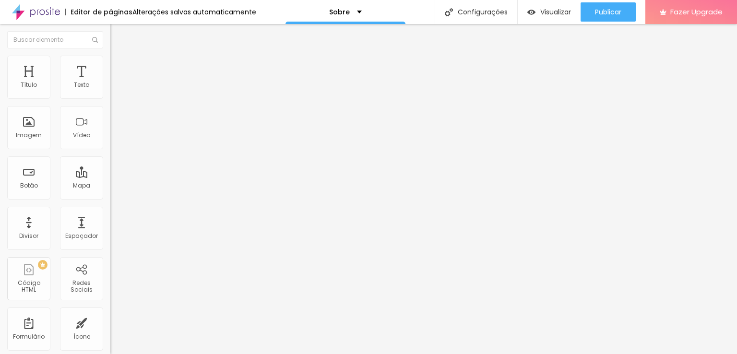
type input "16"
type input "15"
type input "14"
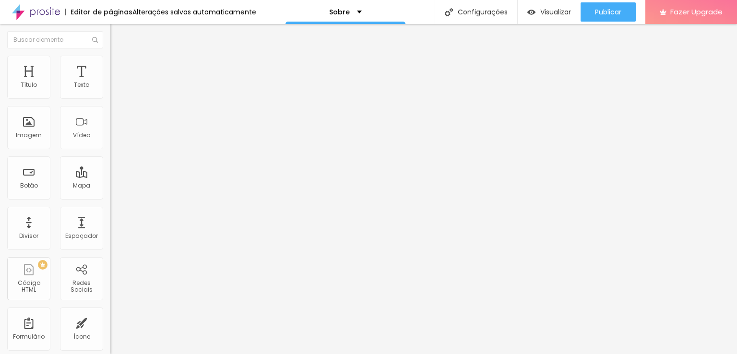
type input "13"
type input "12"
type input "11"
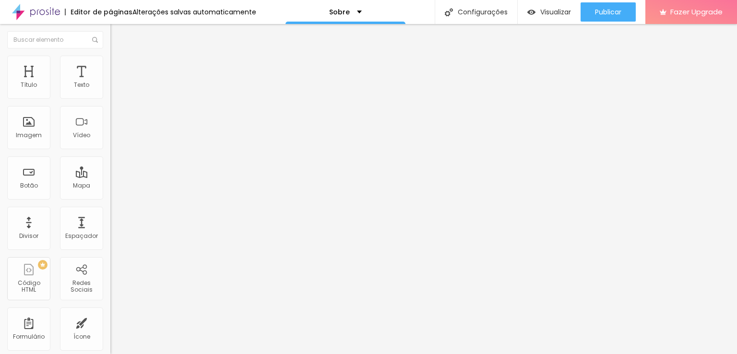
type input "11"
click at [110, 312] on input "range" at bounding box center [141, 316] width 62 height 8
click at [110, 177] on input "range" at bounding box center [141, 181] width 62 height 8
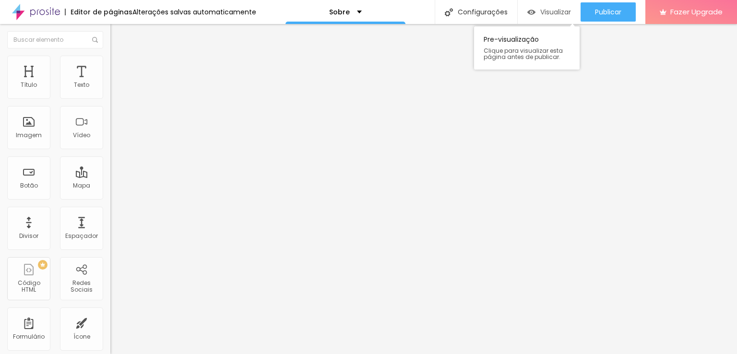
click at [556, 14] on span "Visualizar" at bounding box center [556, 12] width 31 height 8
click at [110, 194] on div "Instagram" at bounding box center [165, 197] width 110 height 6
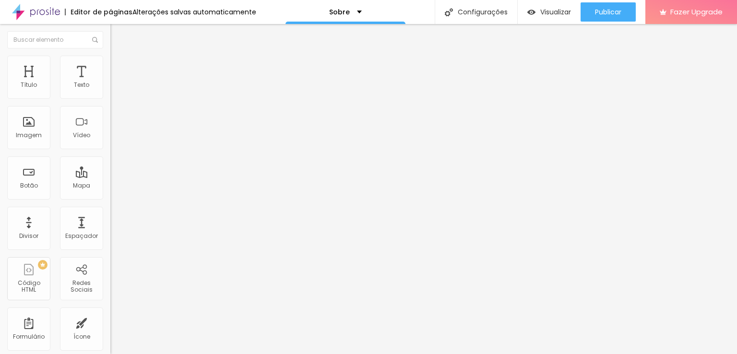
paste input "text"
click at [110, 263] on div "Editar Redes Sociais Conteúdo Estilo Avançado Instagram Rede social Instagram E…" at bounding box center [165, 189] width 110 height 330
click at [119, 65] on span "Estilo" at bounding box center [126, 62] width 15 height 8
click at [110, 56] on li "Conteúdo" at bounding box center [165, 51] width 110 height 10
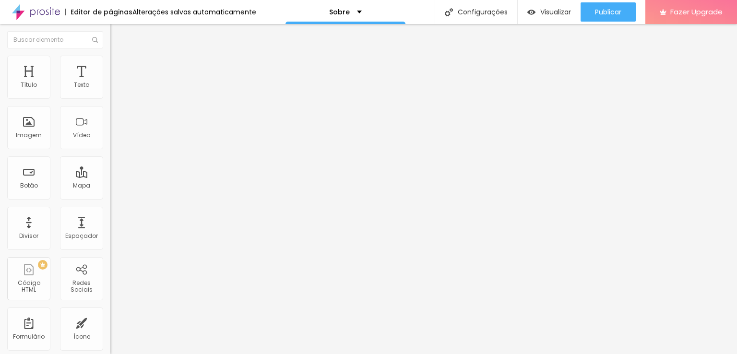
click at [118, 35] on img "button" at bounding box center [122, 35] width 8 height 8
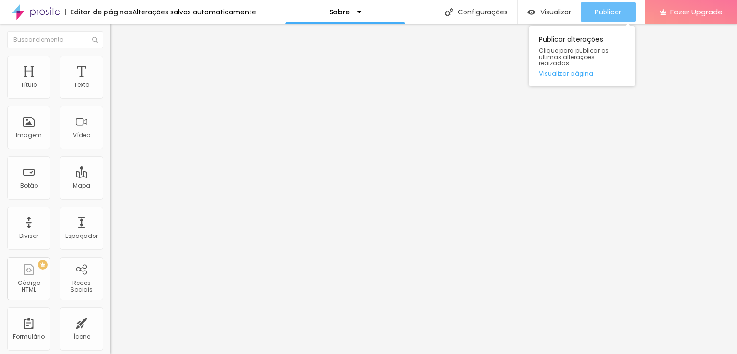
click at [608, 10] on span "Publicar" at bounding box center [608, 12] width 26 height 8
